Goal: Find specific page/section: Find specific page/section

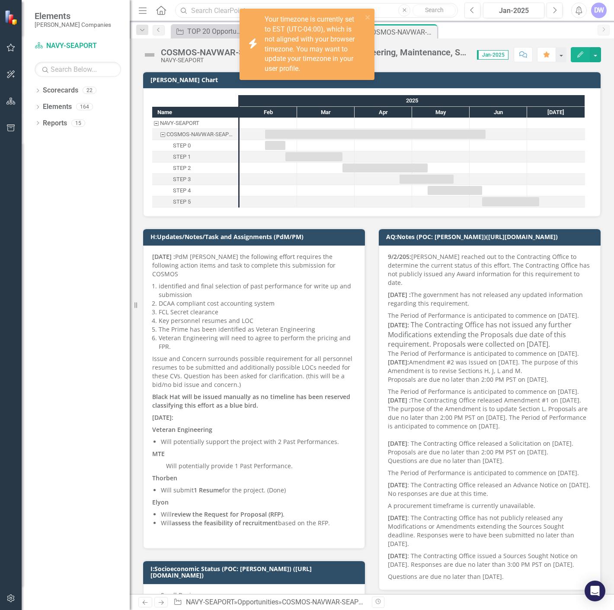
click at [211, 11] on input "text" at bounding box center [316, 10] width 283 height 15
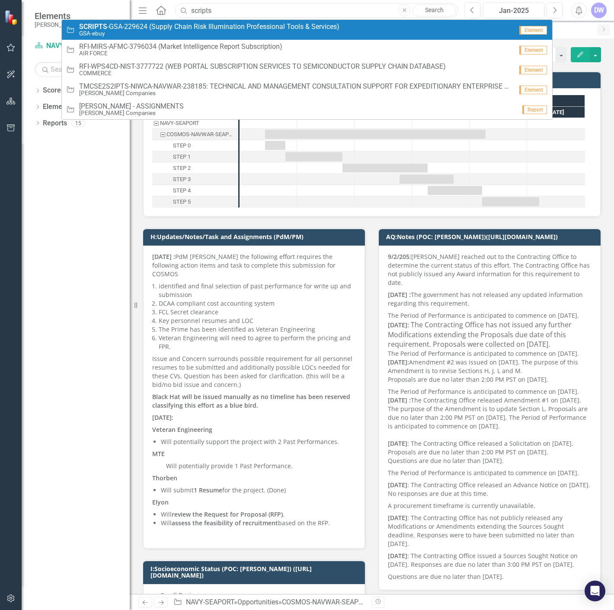
type input "scripts"
click at [205, 28] on span "SCRIPTS -GSA-229624 (Supply Chain Risk Illumination Professional Tools & Servic…" at bounding box center [209, 27] width 260 height 8
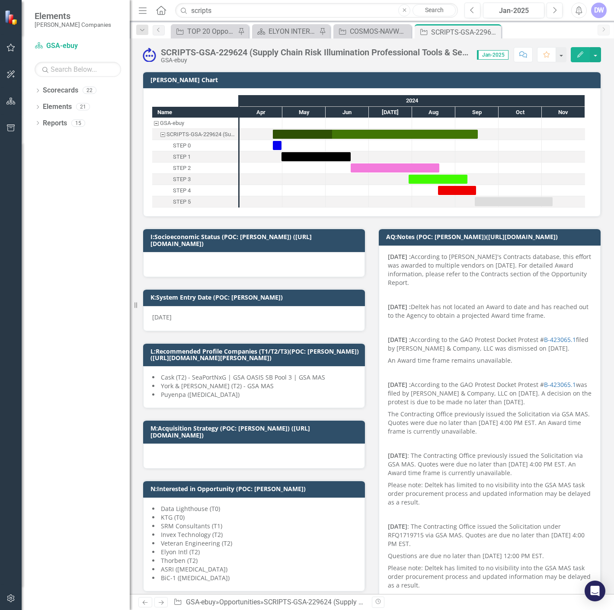
checkbox input "true"
click at [551, 10] on button "Next" at bounding box center [555, 11] width 16 height 16
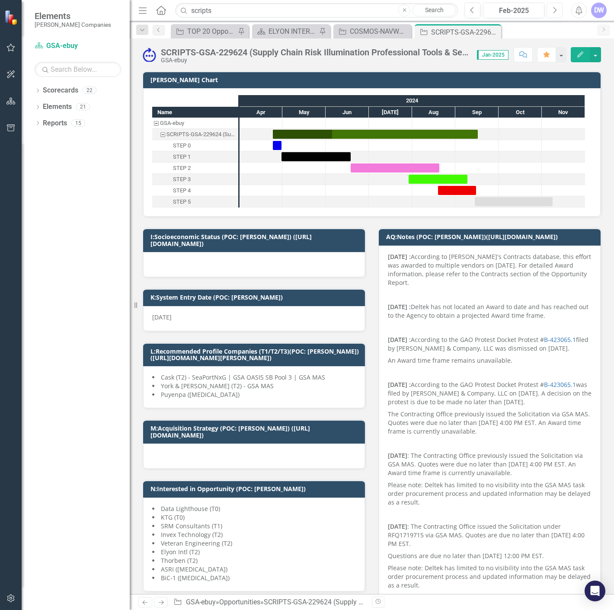
click at [551, 10] on button "Next" at bounding box center [555, 11] width 16 height 16
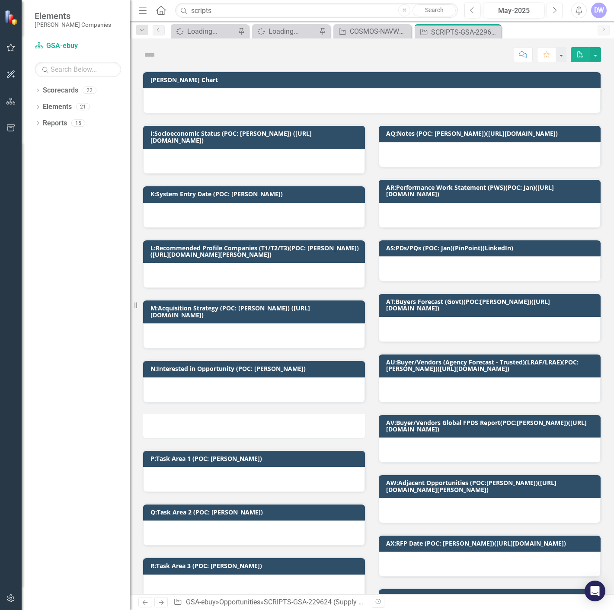
click at [551, 10] on button "Next" at bounding box center [555, 11] width 16 height 16
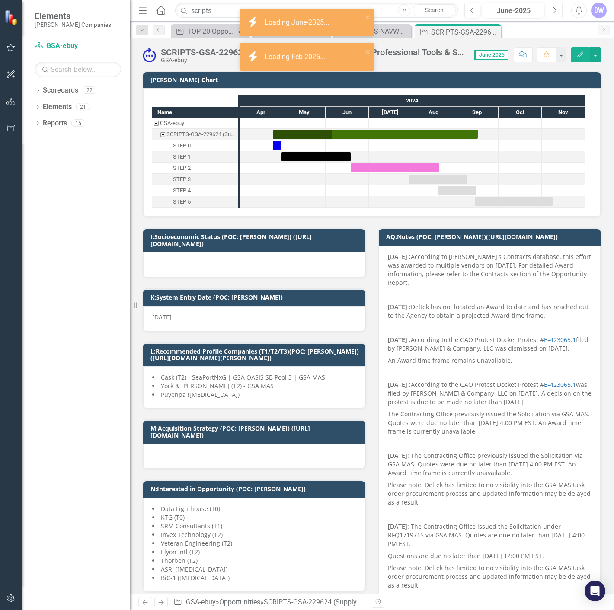
click at [558, 10] on button "Next" at bounding box center [555, 11] width 16 height 16
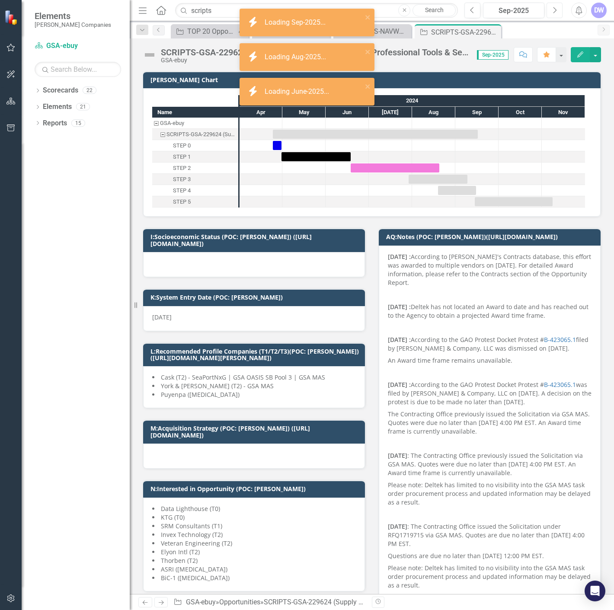
click at [558, 10] on button "Next" at bounding box center [555, 11] width 16 height 16
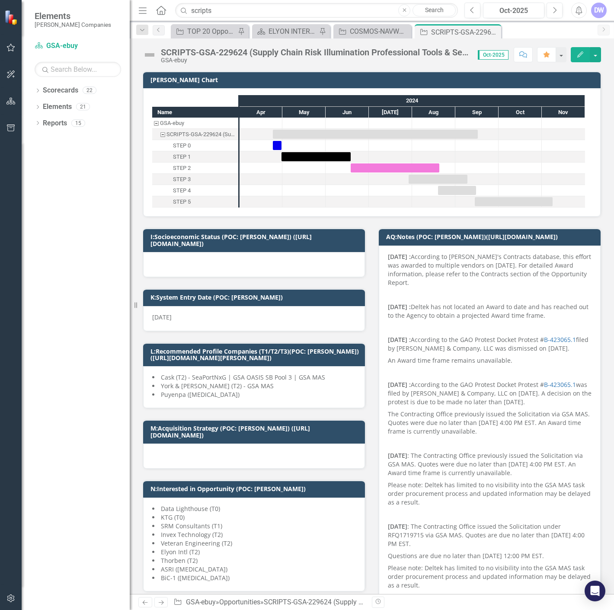
click at [230, 50] on div "SCRIPTS-GSA-229624 (Supply Chain Risk Illumination Professional Tools & Service…" at bounding box center [315, 53] width 308 height 10
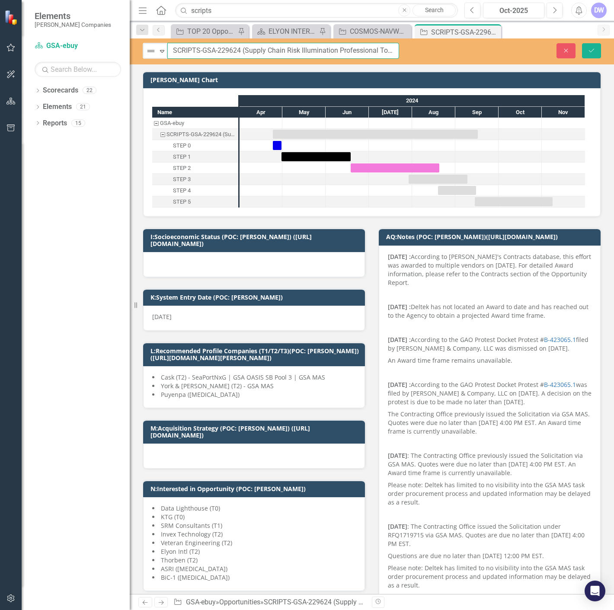
click at [230, 51] on input "SCRIPTS-GSA-229624 (Supply Chain Risk Illumination Professional Tools & Service…" at bounding box center [283, 51] width 232 height 16
click at [563, 54] on button "Close" at bounding box center [565, 50] width 19 height 15
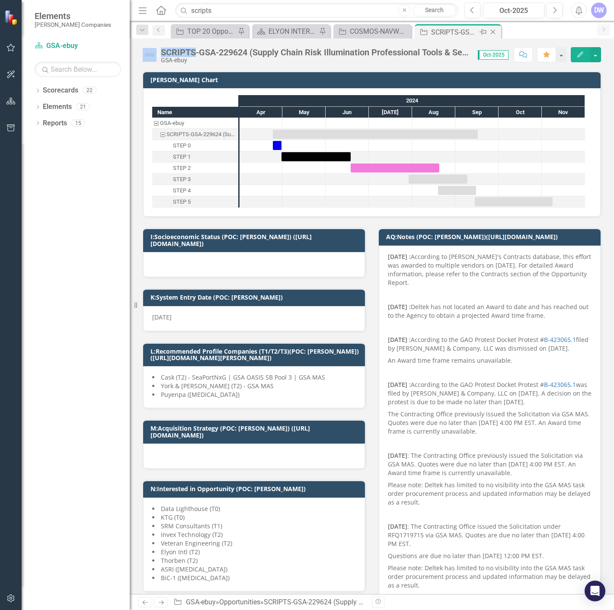
click at [493, 31] on icon at bounding box center [493, 32] width 5 height 5
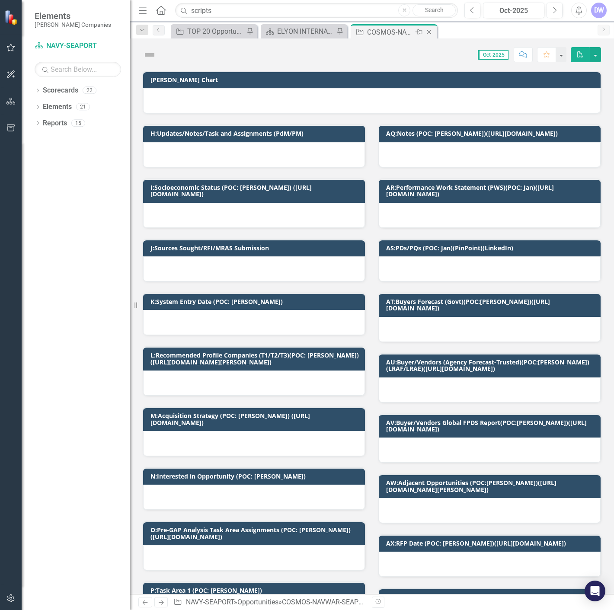
click at [427, 32] on icon "Close" at bounding box center [429, 32] width 9 height 7
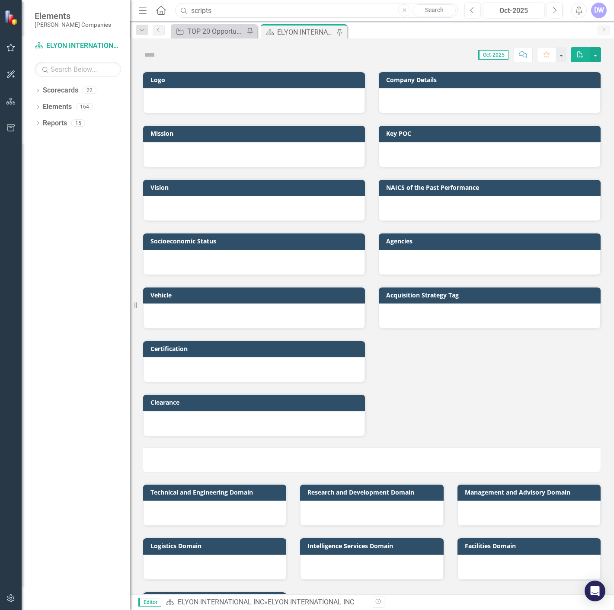
click at [352, 10] on input "scripts" at bounding box center [316, 10] width 283 height 15
paste input "RFQ1753190"
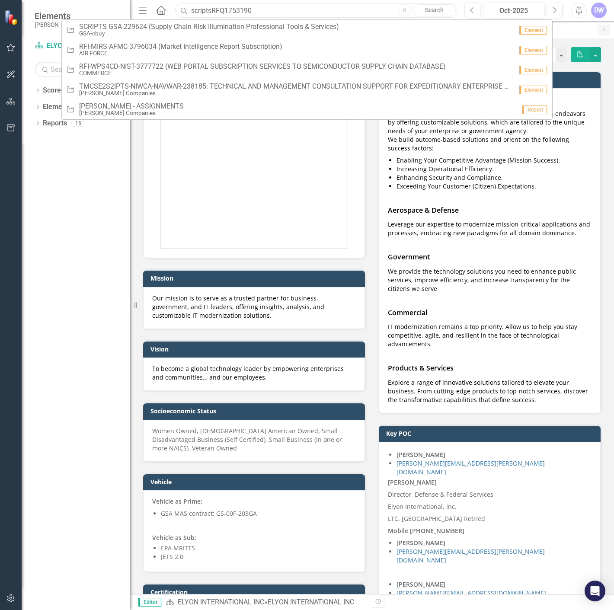
click at [352, 10] on input "scriptsRFQ1753190" at bounding box center [316, 10] width 283 height 15
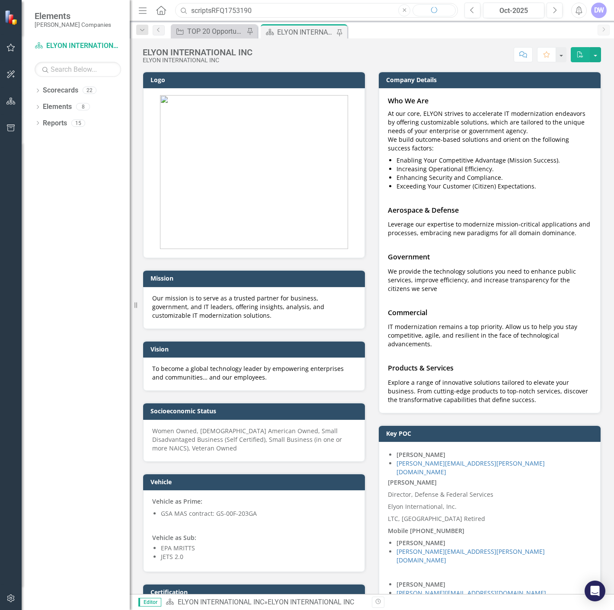
click at [352, 10] on input "scriptsRFQ1753190" at bounding box center [316, 10] width 283 height 15
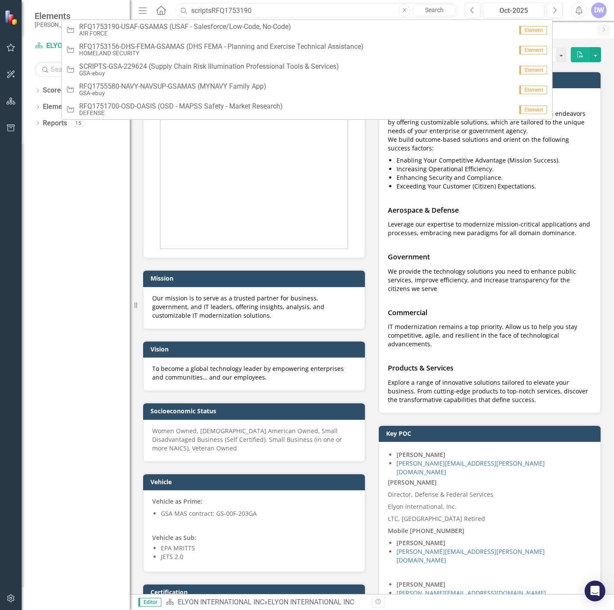
paste input "text"
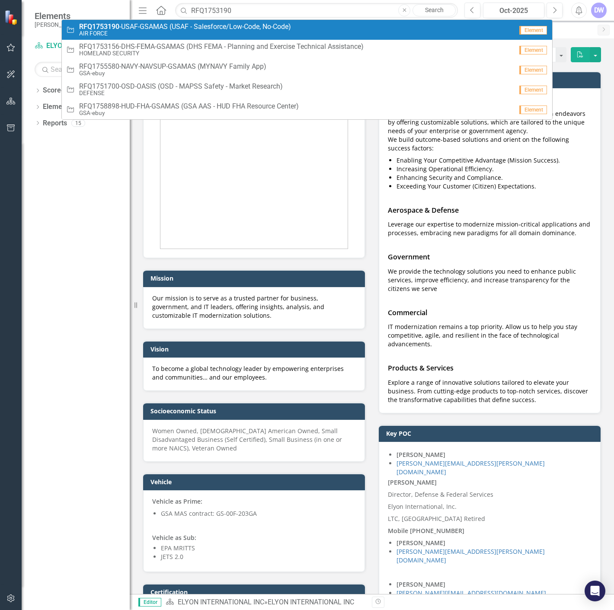
click at [152, 30] on small "AIR FORCE" at bounding box center [185, 33] width 212 height 6
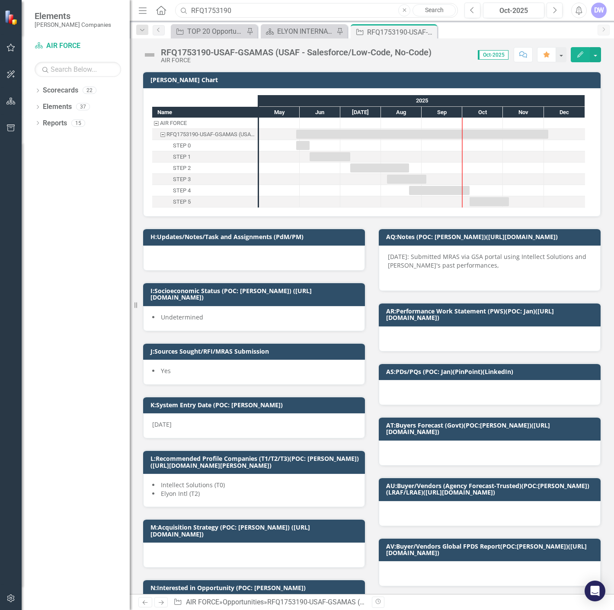
click at [310, 10] on input "RFQ1753190" at bounding box center [316, 10] width 283 height 15
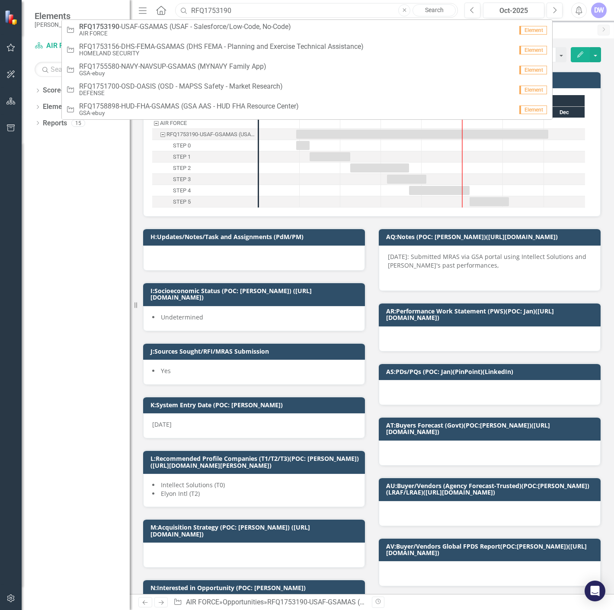
paste input "244"
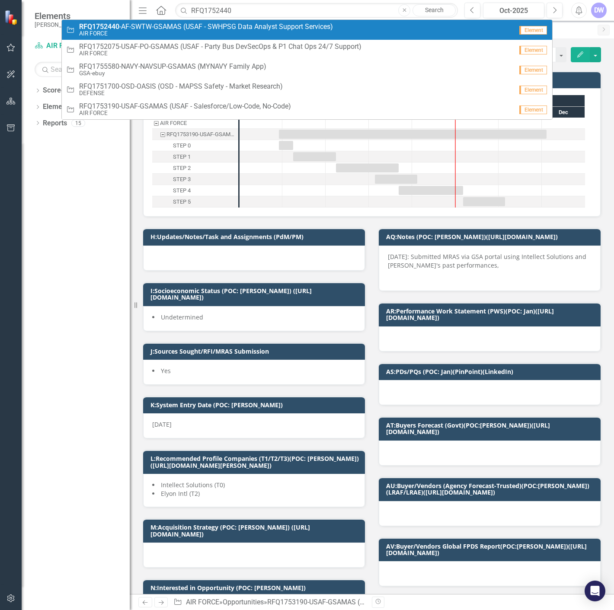
click at [153, 29] on span "RFQ1752440 -AF-SWTW-GSAMAS (USAF - SWHPSG Data Analyst Support Services)" at bounding box center [206, 27] width 254 height 8
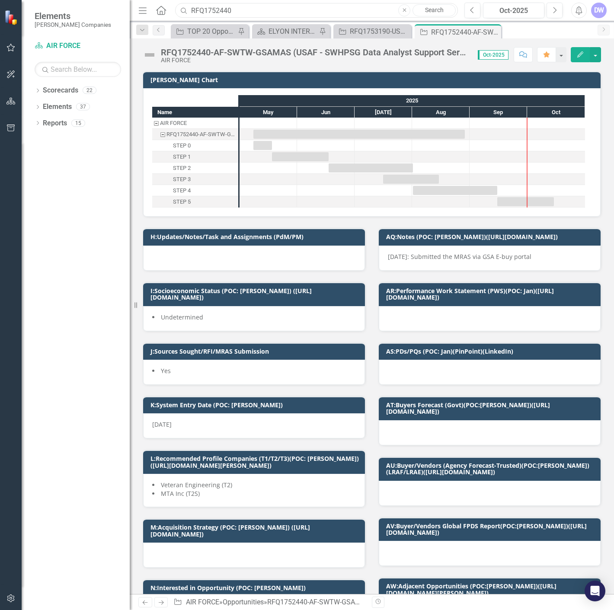
click at [313, 11] on input "RFQ1752440" at bounding box center [316, 10] width 283 height 15
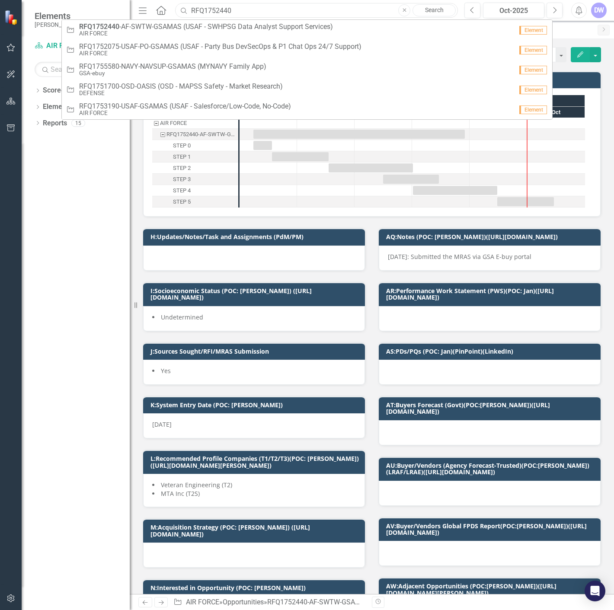
paste input "1349"
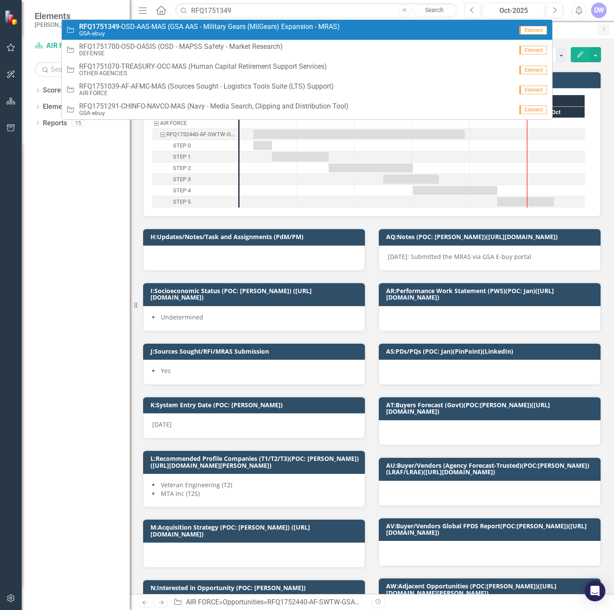
click at [282, 29] on span "RFQ1751349 -OSD-AAS-MAS (GSA AAS - Military Gears (MilGears) Expansion - MRAS)" at bounding box center [209, 27] width 261 height 8
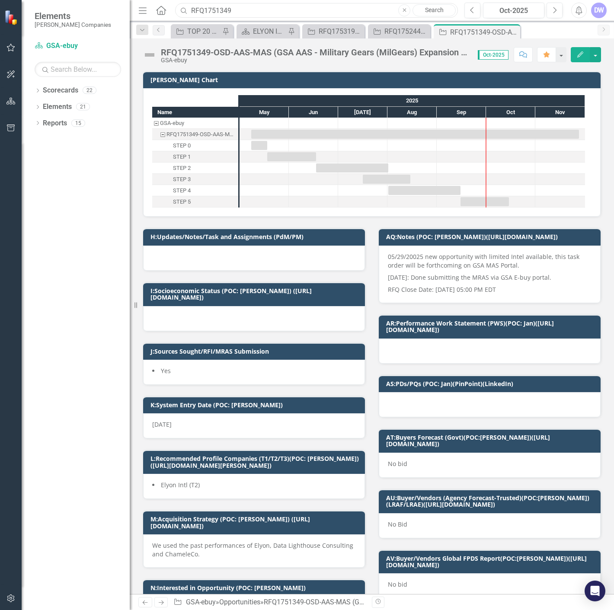
click at [385, 14] on input "RFQ1751349" at bounding box center [316, 10] width 283 height 15
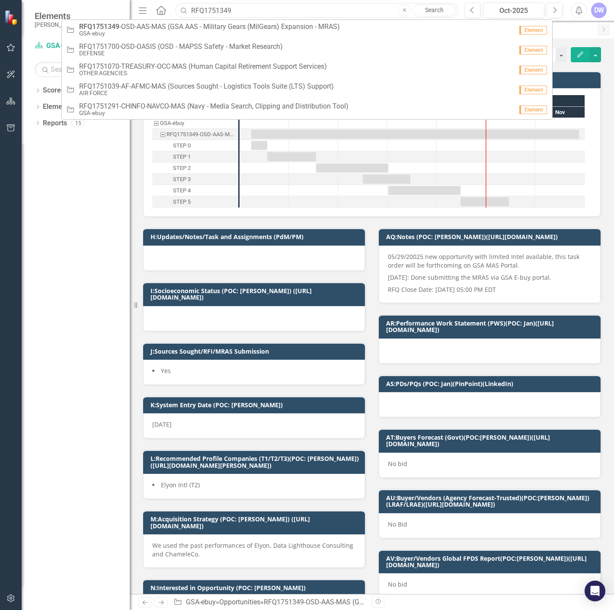
paste input "246540"
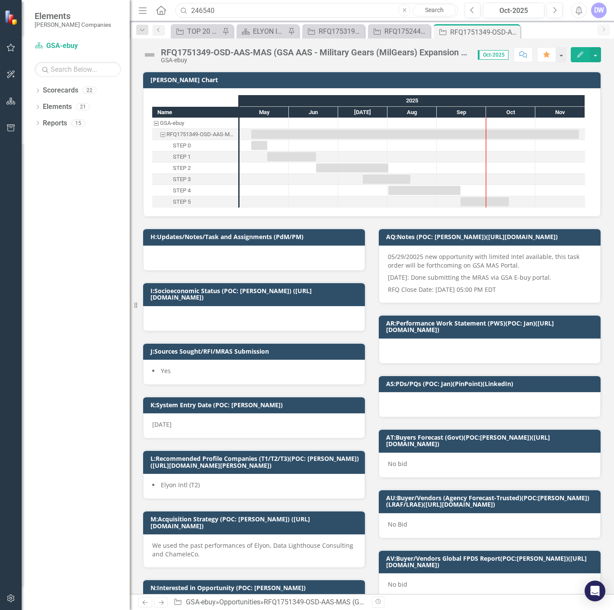
drag, startPoint x: 217, startPoint y: 11, endPoint x: 145, endPoint y: 18, distance: 72.5
click at [145, 18] on div "Menu Home Search 246540 Close Search" at bounding box center [296, 10] width 320 height 16
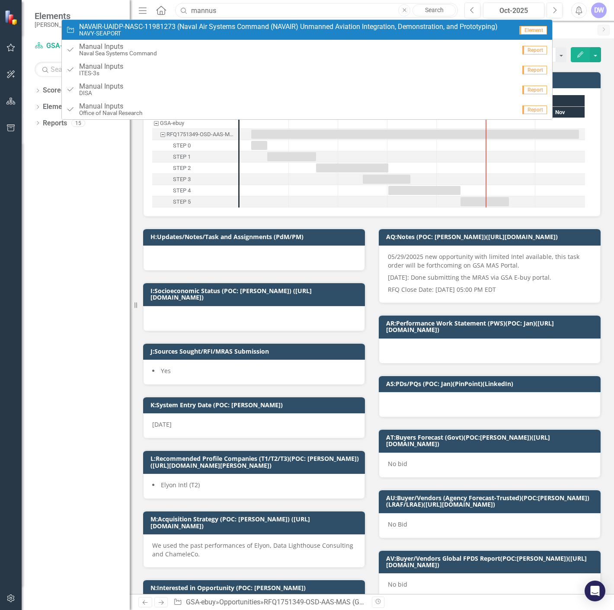
click at [254, 11] on input "mannus" at bounding box center [316, 10] width 283 height 15
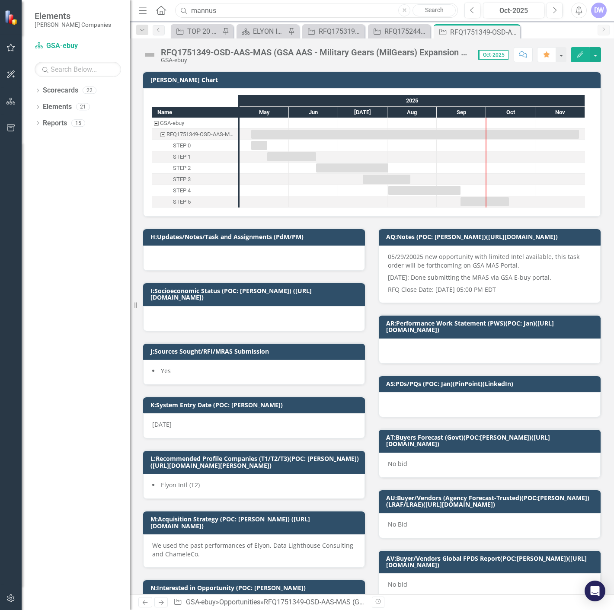
click at [254, 11] on input "mannus" at bounding box center [316, 10] width 283 height 15
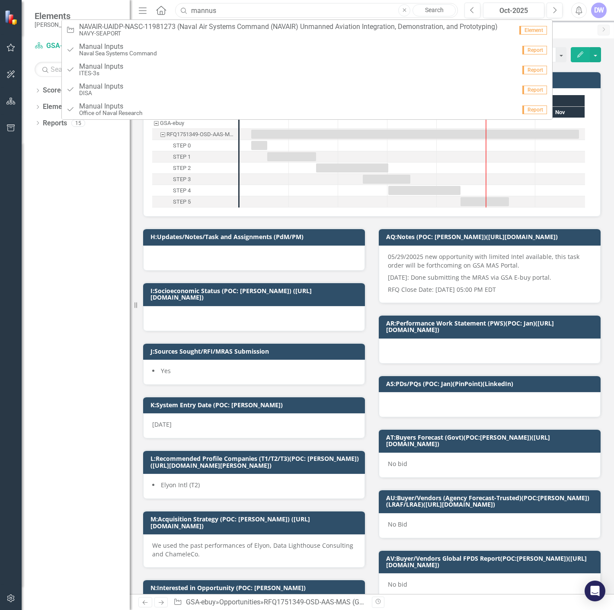
paste input "217824"
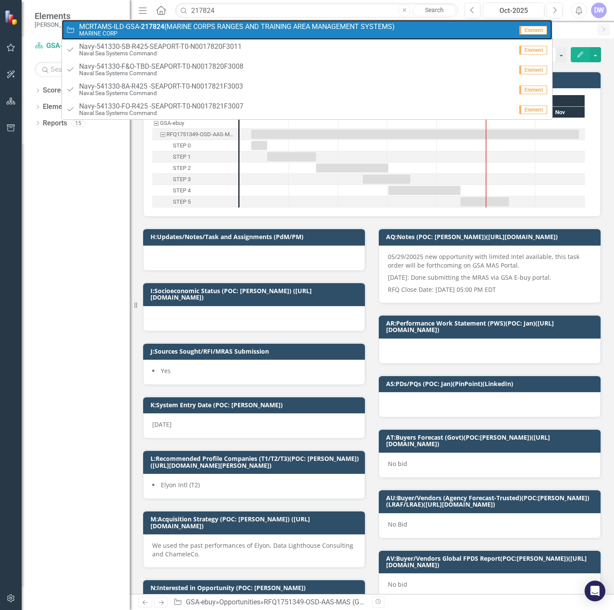
click at [251, 29] on span "MCRTAMS-ILD-GSA- 217824 (MARINE CORPS RANGES AND TRAINING AREA MANAGEMENT SYSTE…" at bounding box center [237, 27] width 316 height 8
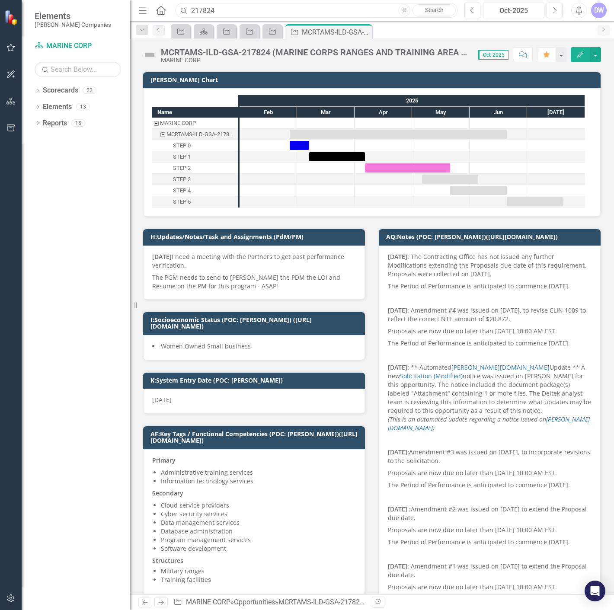
click at [314, 11] on input "217824" at bounding box center [316, 10] width 283 height 15
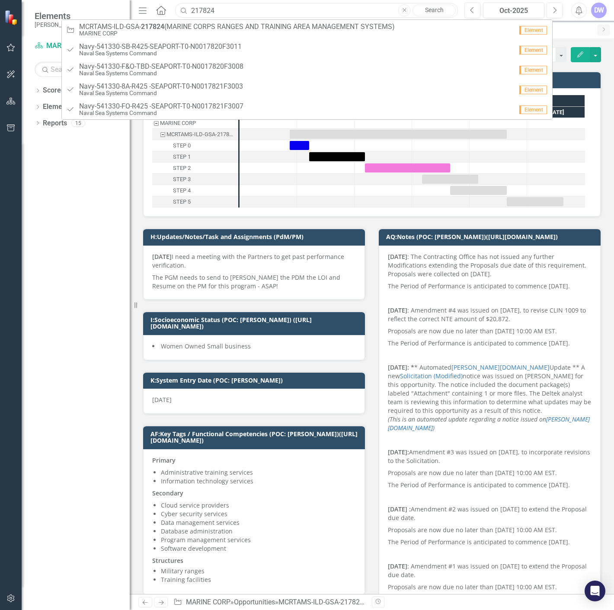
paste input "04197"
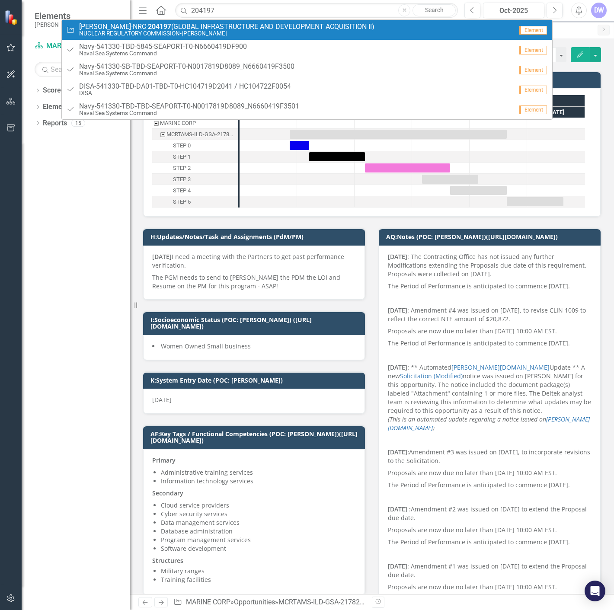
click at [262, 31] on small "NUCLEAR REGULATORY COMMISSION-[PERSON_NAME]" at bounding box center [226, 33] width 295 height 6
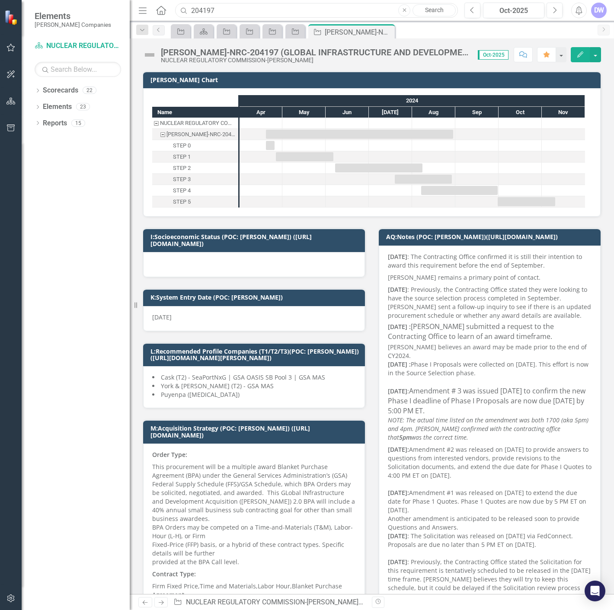
click at [358, 13] on input "204197" at bounding box center [316, 10] width 283 height 15
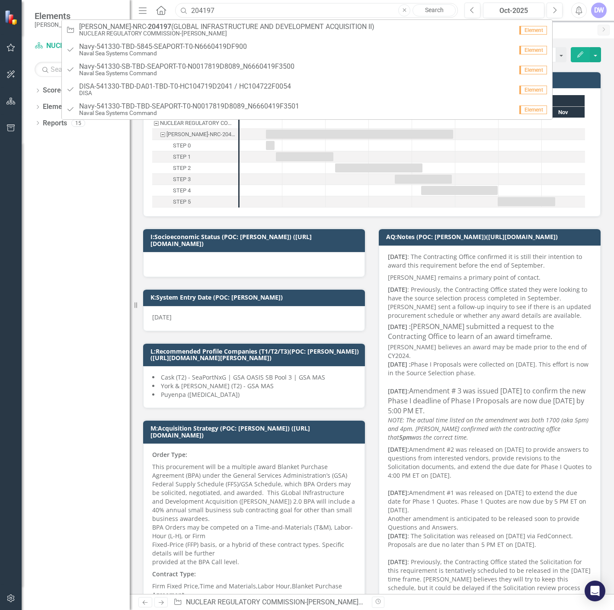
paste input "29624"
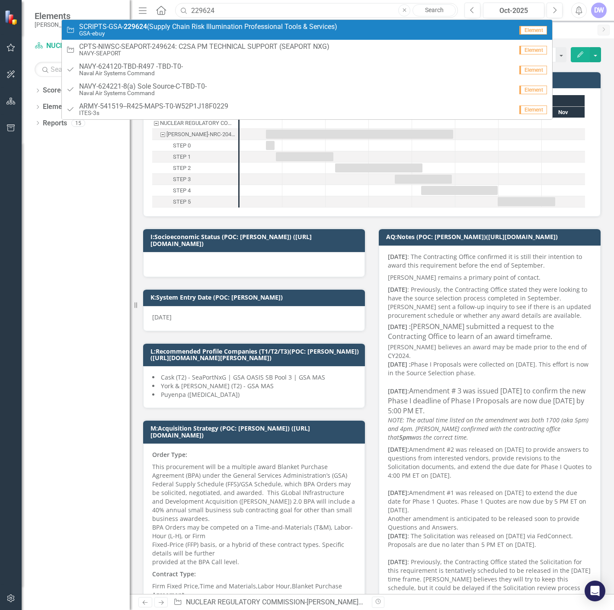
type input "229624"
click at [296, 29] on span "SCRIPTS-GSA- 229624 (Supply Chain Risk Illumination Professional Tools & Servic…" at bounding box center [208, 27] width 258 height 8
